Goal: Learn about a topic

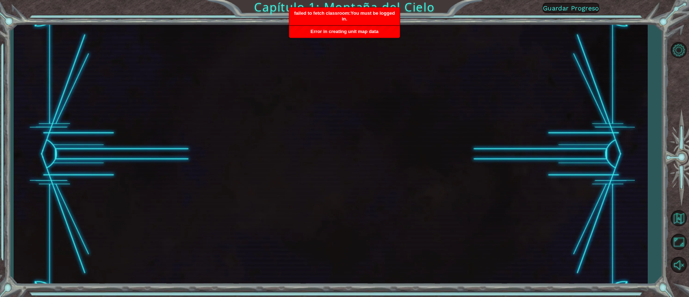
click at [301, 24] on div "failed to fetch classroom:You must be logged in." at bounding box center [344, 17] width 110 height 18
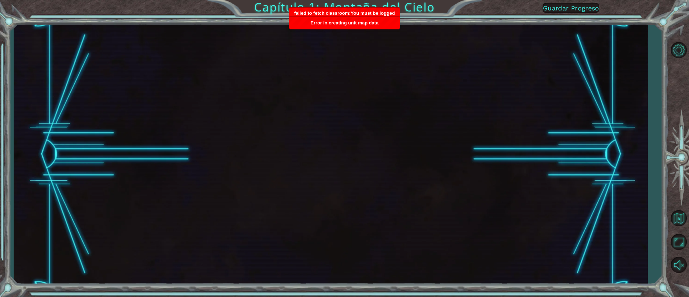
click at [201, 51] on div at bounding box center [330, 154] width 633 height 261
drag, startPoint x: 201, startPoint y: 51, endPoint x: 251, endPoint y: 48, distance: 49.6
click at [201, 51] on div at bounding box center [330, 154] width 633 height 261
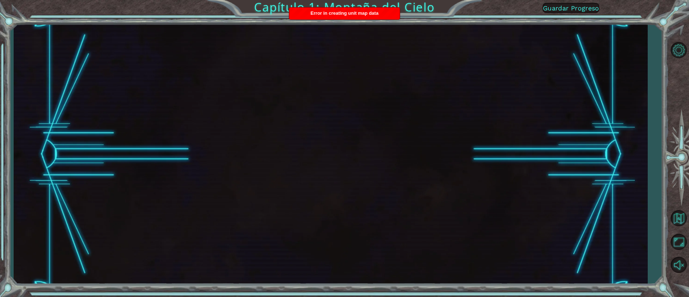
click at [233, 87] on div at bounding box center [330, 154] width 633 height 261
click at [576, 5] on span "Guardar Progreso" at bounding box center [571, 8] width 56 height 8
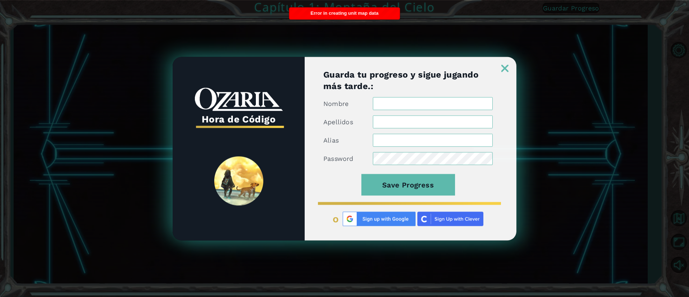
click at [426, 99] on input "Nombre" at bounding box center [433, 103] width 120 height 13
click at [356, 223] on img at bounding box center [379, 218] width 73 height 14
click at [499, 62] on link at bounding box center [504, 64] width 23 height 6
